Goal: Information Seeking & Learning: Learn about a topic

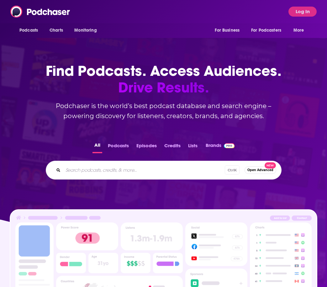
click at [165, 180] on div "All Podcasts Episodes Credits Lists Brands Ctrl K Open Advanced New" at bounding box center [163, 160] width 307 height 59
click at [165, 169] on input "Search podcasts, credits, & more..." at bounding box center [144, 170] width 162 height 10
click at [86, 168] on input "Search podcasts, credits, & more..." at bounding box center [153, 170] width 181 height 10
type input "thesea re teh days"
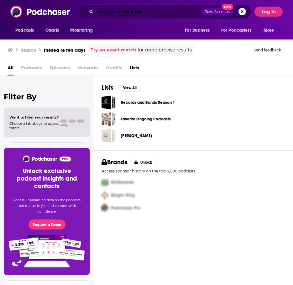
click at [135, 9] on input "thesea re teh days" at bounding box center [149, 12] width 106 height 10
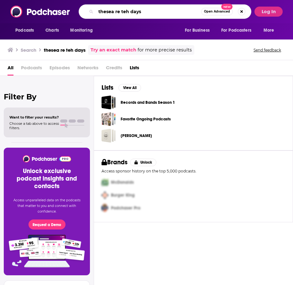
click at [135, 9] on input "thesea re teh days" at bounding box center [148, 12] width 105 height 10
type input "these are the days"
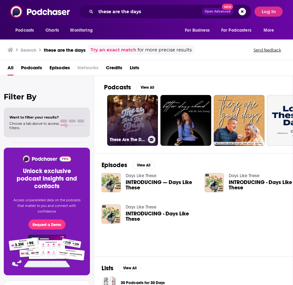
click at [131, 111] on link "These Are The Days" at bounding box center [132, 120] width 51 height 51
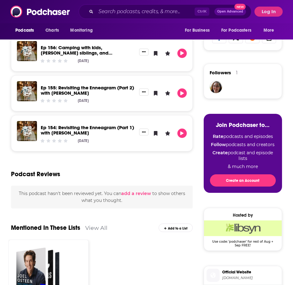
scroll to position [63, 0]
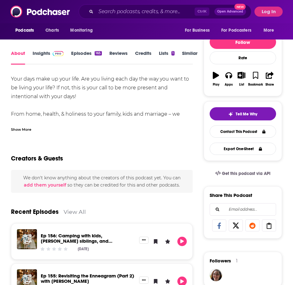
click at [46, 56] on link "Insights" at bounding box center [48, 57] width 31 height 14
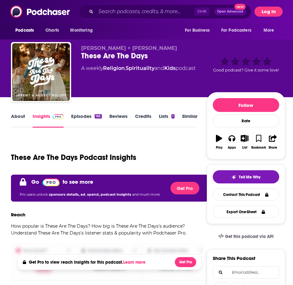
click at [260, 13] on button "Log In" at bounding box center [268, 12] width 28 height 10
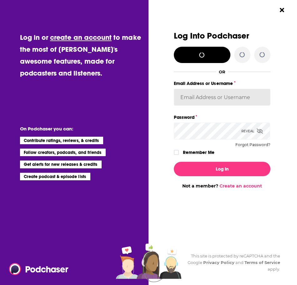
type input "[PERSON_NAME]"
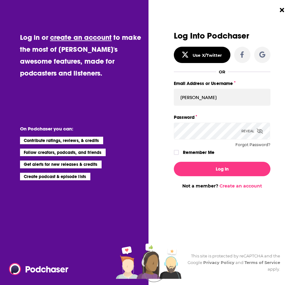
click at [187, 150] on label "Remember Me" at bounding box center [199, 152] width 32 height 8
click at [178, 155] on input "rememberMe" at bounding box center [177, 155] width 4 height 0
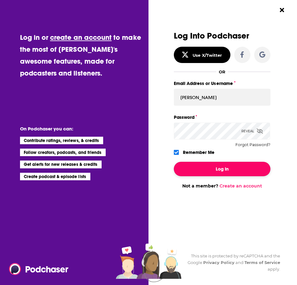
click at [202, 165] on button "Log In" at bounding box center [222, 169] width 97 height 14
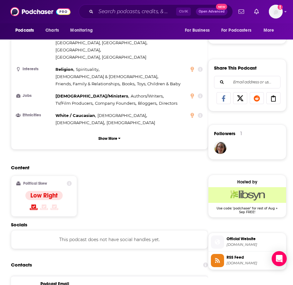
scroll to position [470, 0]
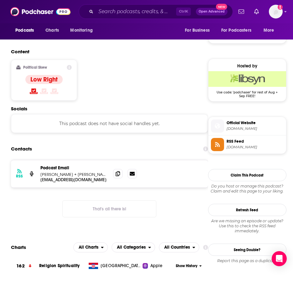
click at [73, 172] on p "[PERSON_NAME] + [PERSON_NAME]" at bounding box center [74, 174] width 68 height 5
click at [116, 171] on icon at bounding box center [118, 173] width 4 height 5
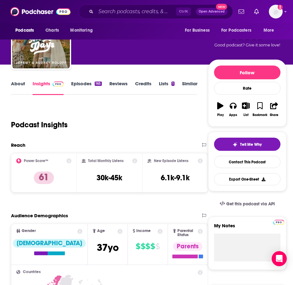
scroll to position [31, 0]
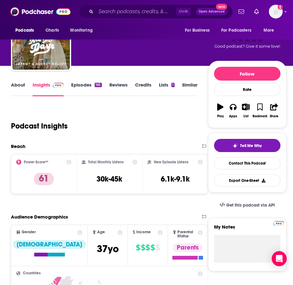
click at [69, 163] on icon at bounding box center [68, 161] width 5 height 5
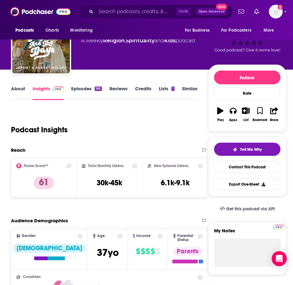
scroll to position [0, 0]
